Goal: Task Accomplishment & Management: Use online tool/utility

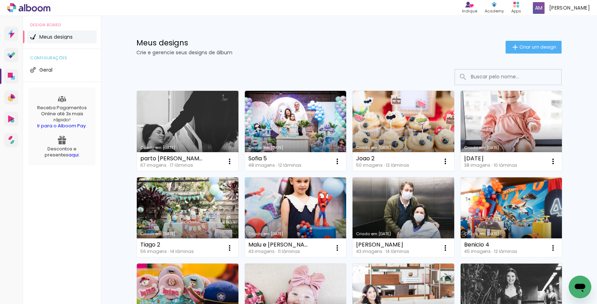
click at [194, 120] on link "Criado em [DATE]" at bounding box center [188, 131] width 102 height 80
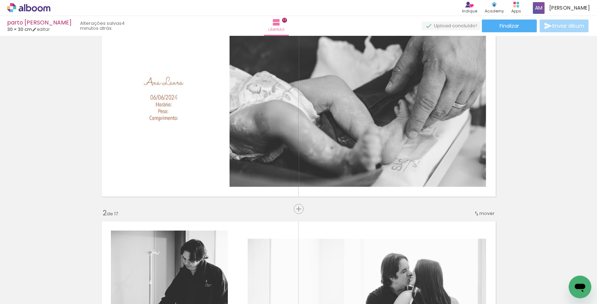
scroll to position [1084, 0]
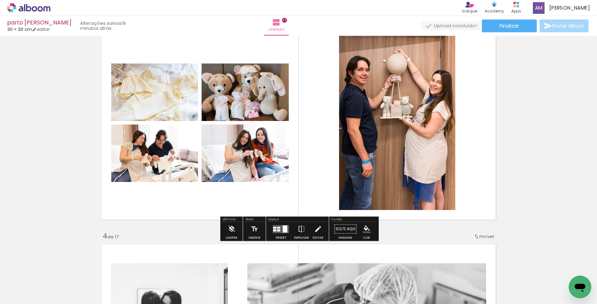
scroll to position [473, 0]
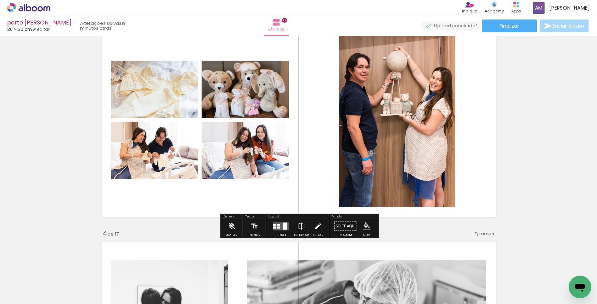
click at [281, 226] on quentale-layouter at bounding box center [281, 226] width 16 height 8
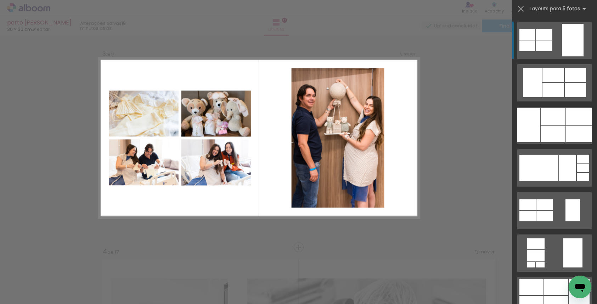
scroll to position [445, 0]
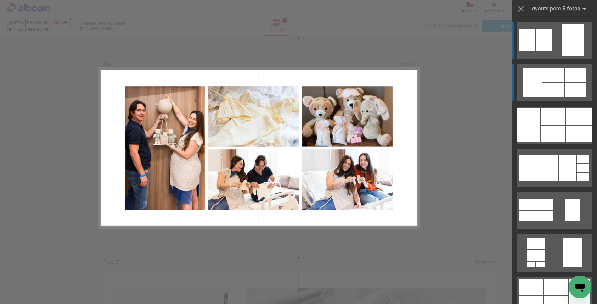
click at [553, 90] on div at bounding box center [553, 90] width 22 height 14
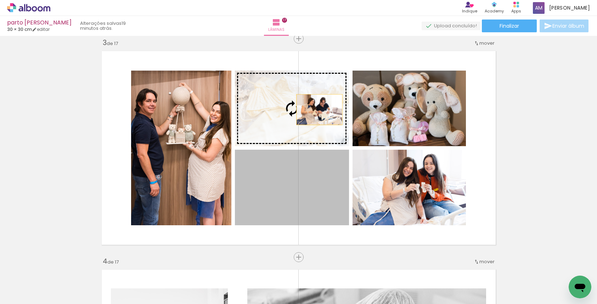
drag, startPoint x: 322, startPoint y: 207, endPoint x: 319, endPoint y: 109, distance: 98.2
click at [0, 0] on slot at bounding box center [0, 0] width 0 height 0
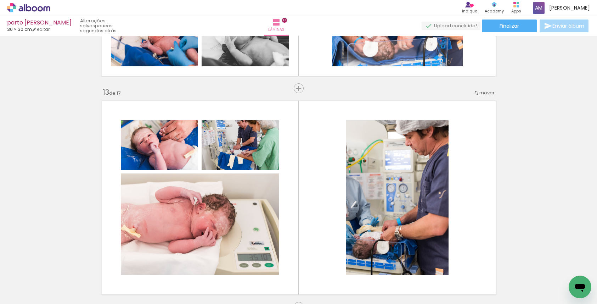
scroll to position [2578, 0]
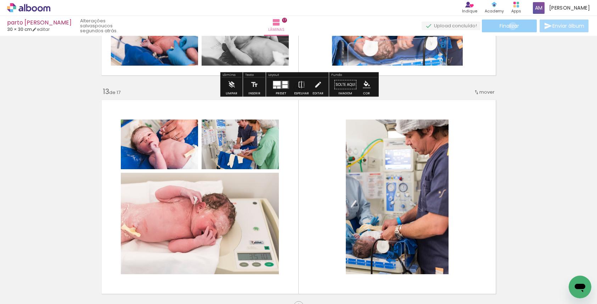
click at [510, 26] on span "Finalizar" at bounding box center [508, 25] width 19 height 5
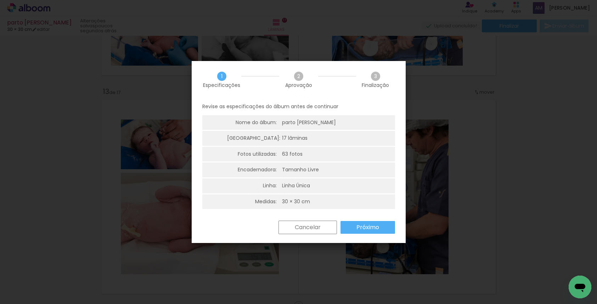
click at [0, 0] on slot "Cancelar" at bounding box center [0, 0] width 0 height 0
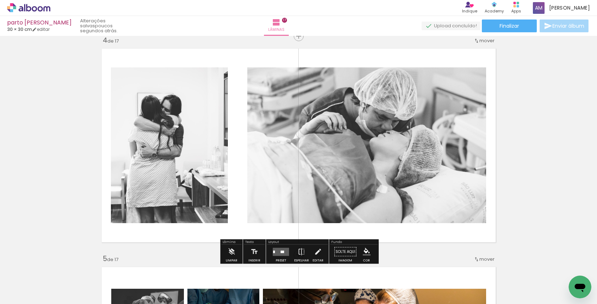
scroll to position [679, 0]
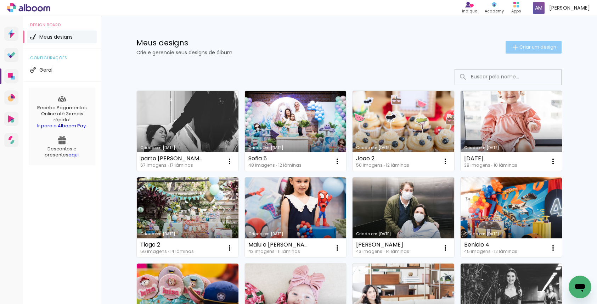
click at [531, 45] on span "Criar um design" at bounding box center [537, 47] width 37 height 5
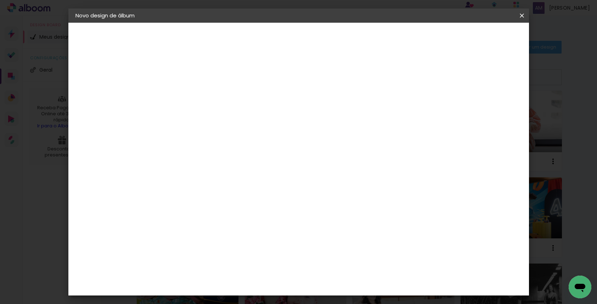
click at [191, 96] on input at bounding box center [191, 95] width 0 height 11
type input "Olivia 2"
type paper-input "Olivia 2"
click at [0, 0] on slot "Avançar" at bounding box center [0, 0] width 0 height 0
click at [0, 0] on slot "Tamanho Livre" at bounding box center [0, 0] width 0 height 0
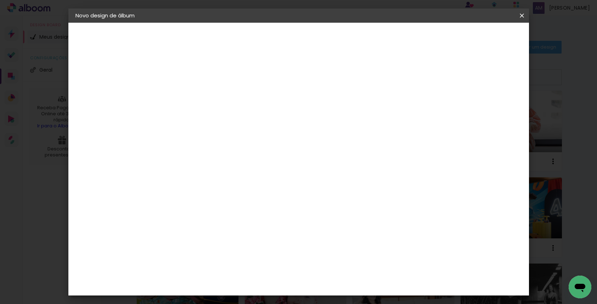
click at [0, 0] on slot "Avançar" at bounding box center [0, 0] width 0 height 0
type input "3"
type paper-input "3"
click at [196, 81] on input "3" at bounding box center [186, 81] width 24 height 9
type input "4"
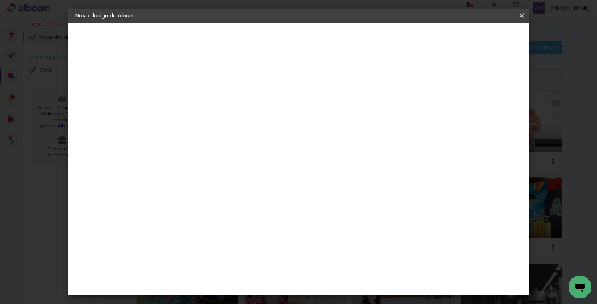
type paper-input "4"
click at [196, 81] on input "4" at bounding box center [186, 81] width 24 height 9
type input "5"
type paper-input "5"
click at [196, 81] on input "5" at bounding box center [186, 81] width 24 height 9
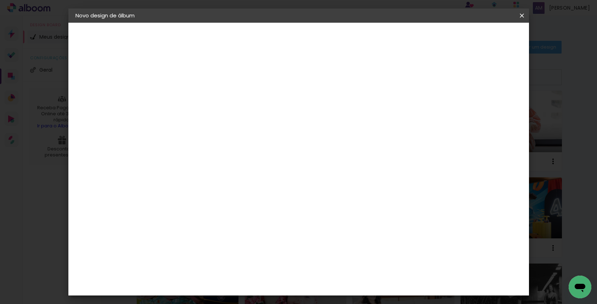
click at [177, 203] on input "30" at bounding box center [169, 202] width 18 height 11
type input "3"
type input "20,3"
type paper-input "20,3"
click at [349, 251] on input "60" at bounding box center [340, 252] width 18 height 11
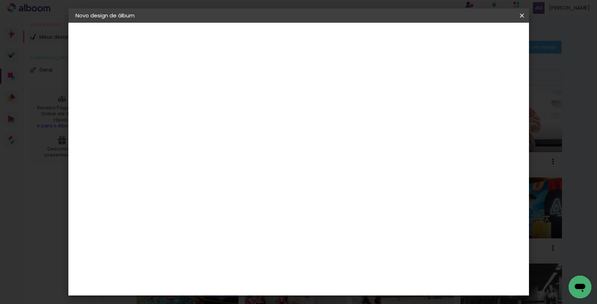
type input "6"
type input "40,6"
type paper-input "40,6"
click at [483, 39] on span "Iniciar design" at bounding box center [467, 37] width 32 height 5
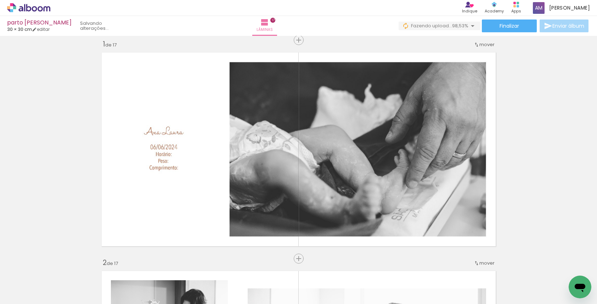
scroll to position [6, 0]
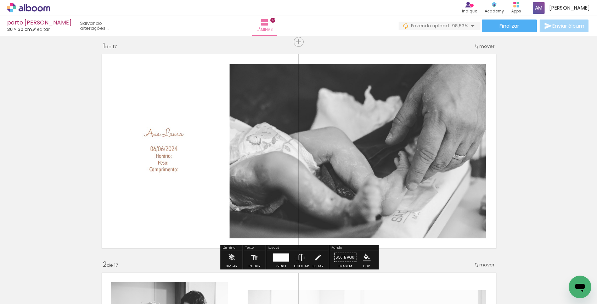
click at [38, 283] on iron-icon at bounding box center [36, 282] width 6 height 6
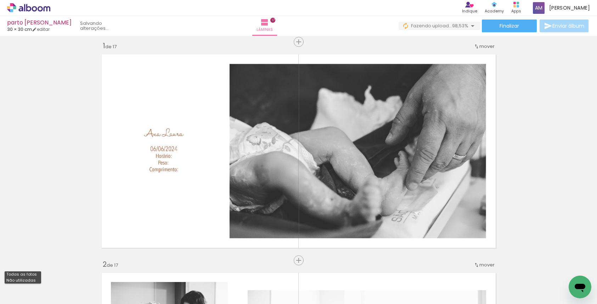
click at [37, 281] on paper-item "Não utilizadas" at bounding box center [23, 280] width 36 height 6
type input "Não utilizadas"
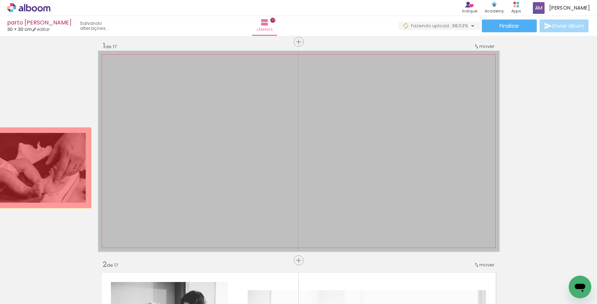
drag, startPoint x: 276, startPoint y: 177, endPoint x: 11, endPoint y: 166, distance: 265.5
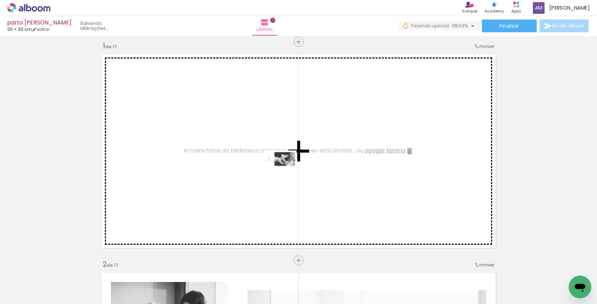
drag, startPoint x: 224, startPoint y: 282, endPoint x: 285, endPoint y: 171, distance: 125.7
click at [285, 171] on quentale-workspace at bounding box center [298, 152] width 597 height 304
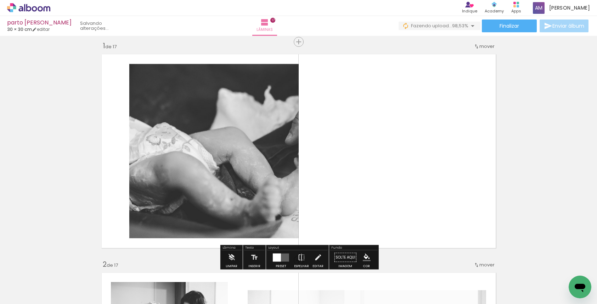
click at [279, 256] on div at bounding box center [277, 257] width 8 height 8
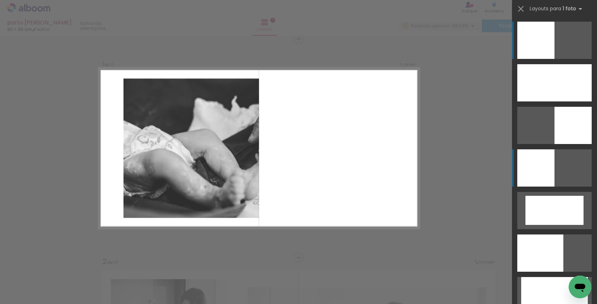
scroll to position [9, 0]
click at [521, 7] on iron-icon at bounding box center [521, 9] width 10 height 10
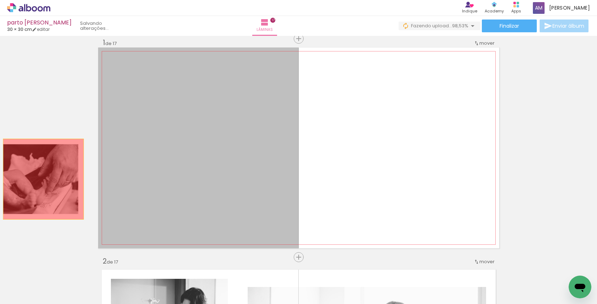
drag, startPoint x: 230, startPoint y: 174, endPoint x: 40, endPoint y: 179, distance: 189.2
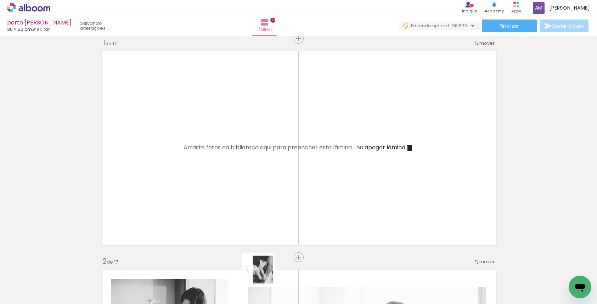
drag, startPoint x: 262, startPoint y: 281, endPoint x: 276, endPoint y: 246, distance: 37.0
click at [276, 246] on quentale-workspace at bounding box center [298, 152] width 597 height 304
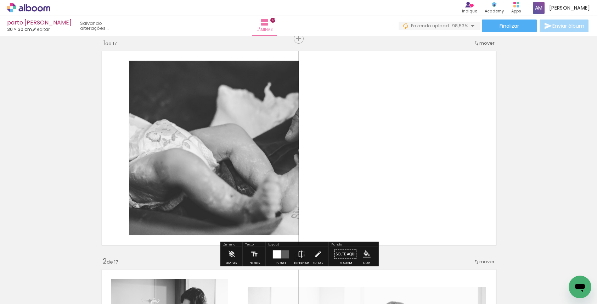
click at [276, 246] on div "Layout" at bounding box center [297, 245] width 61 height 4
click at [282, 255] on quentale-layouter at bounding box center [281, 254] width 16 height 8
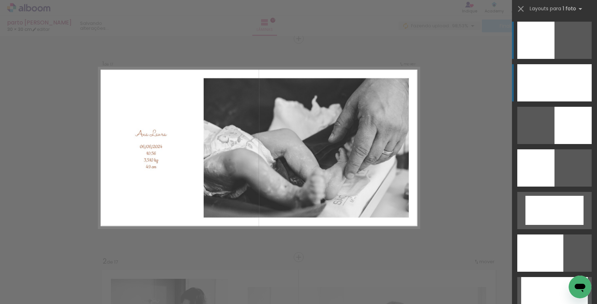
click at [540, 84] on div at bounding box center [554, 82] width 74 height 37
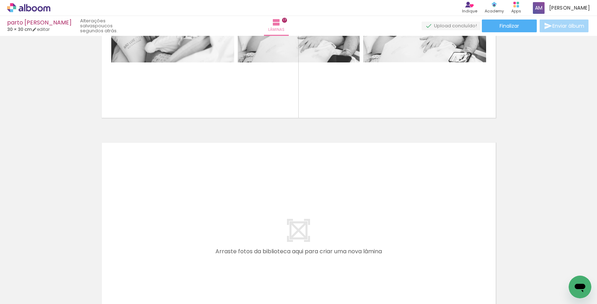
scroll to position [3629, 0]
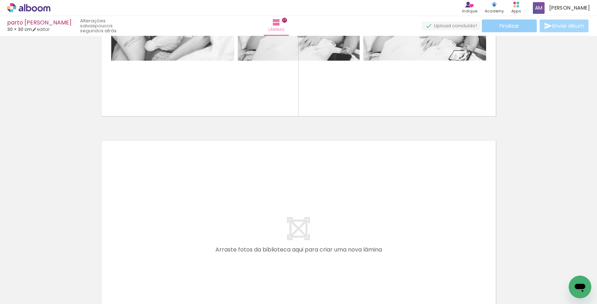
click at [510, 25] on span "Finalizar" at bounding box center [508, 25] width 19 height 5
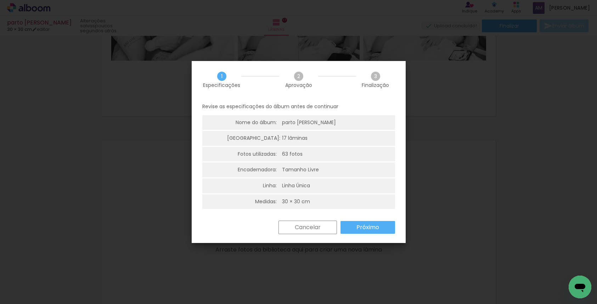
click at [0, 0] on slot "Próximo" at bounding box center [0, 0] width 0 height 0
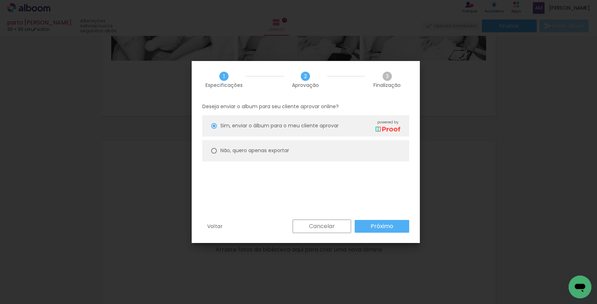
click at [0, 0] on slot "Próximo" at bounding box center [0, 0] width 0 height 0
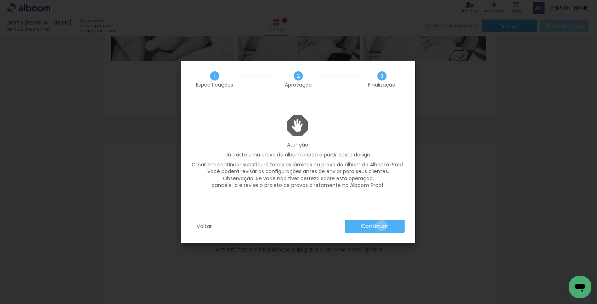
click at [0, 0] on slot "Continuar" at bounding box center [0, 0] width 0 height 0
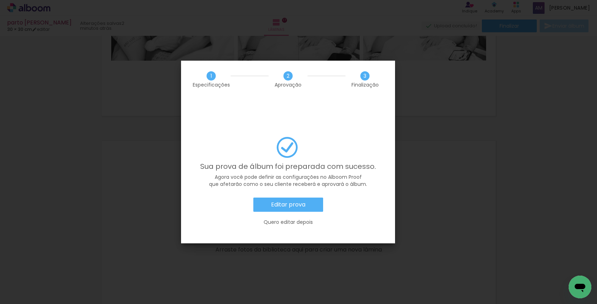
click at [0, 0] on slot "Editar prova" at bounding box center [0, 0] width 0 height 0
